Goal: Find specific page/section: Find specific page/section

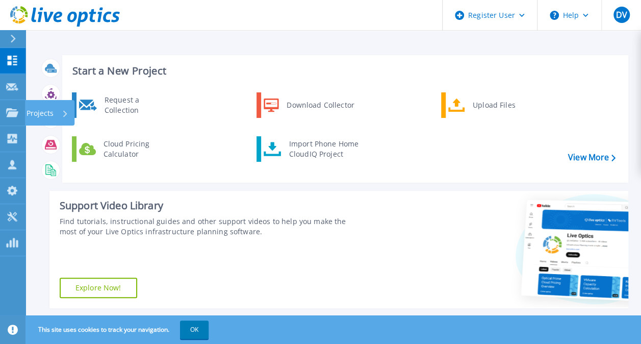
click at [0, 112] on html "Register User Help DV Dell User [PERSON_NAME] V [PERSON_NAME][EMAIL_ADDRESS][DO…" at bounding box center [320, 152] width 641 height 304
click at [20, 111] on link "Projects Projects" at bounding box center [12, 113] width 25 height 26
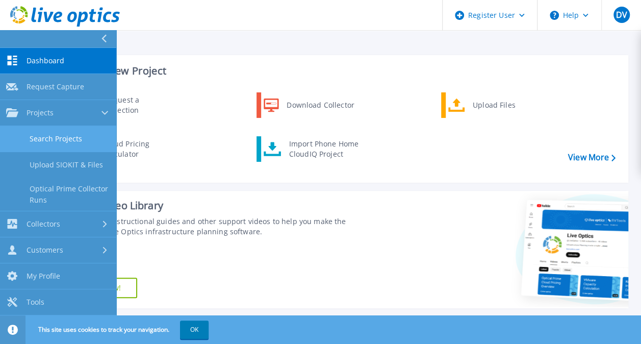
click at [47, 134] on link "Search Projects" at bounding box center [58, 139] width 116 height 26
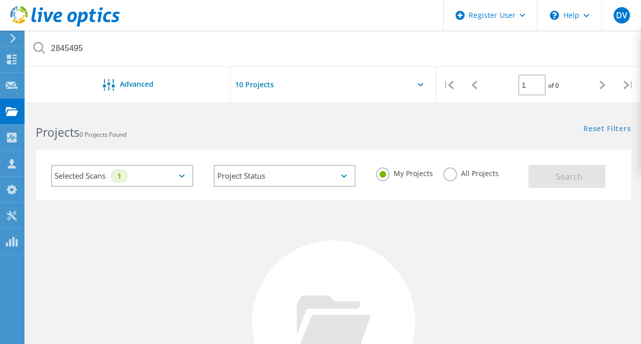
click at [459, 179] on div "All Projects" at bounding box center [471, 174] width 56 height 15
click at [447, 172] on label "All Projects" at bounding box center [471, 172] width 56 height 10
click at [0, 0] on input "All Projects" at bounding box center [0, 0] width 0 height 0
click at [529, 171] on button "Search" at bounding box center [566, 176] width 77 height 23
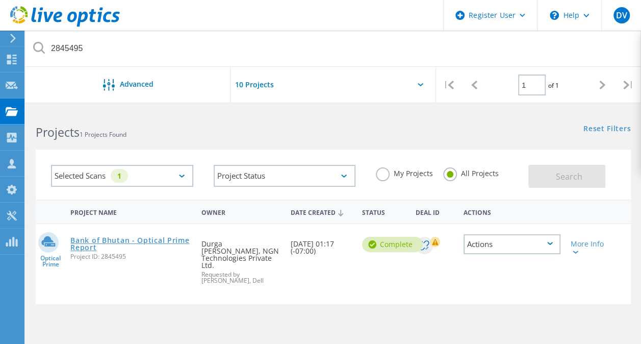
click at [182, 243] on link "Bank of Bhutan - Optical Prime Report" at bounding box center [130, 244] width 121 height 14
